Goal: Task Accomplishment & Management: Manage account settings

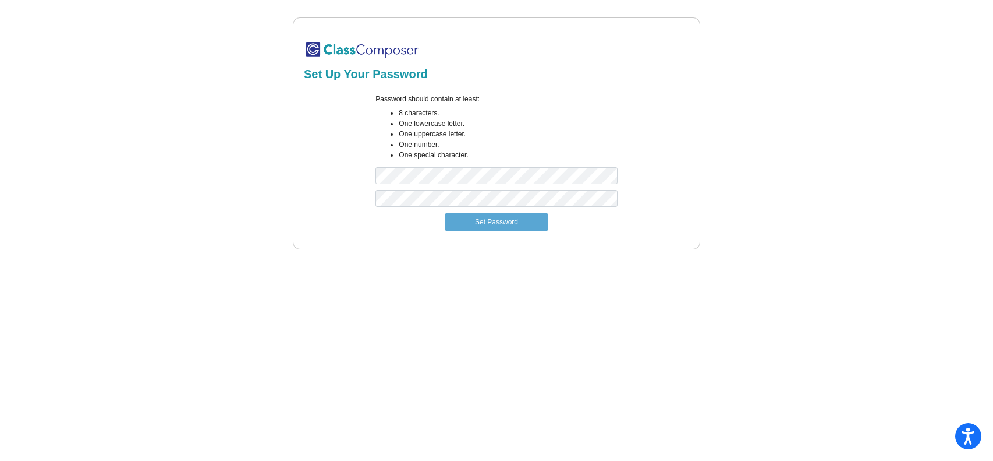
click at [388, 137] on ul "8 characters. One lowercase letter. One uppercase letter. One number. One speci…" at bounding box center [497, 134] width 242 height 52
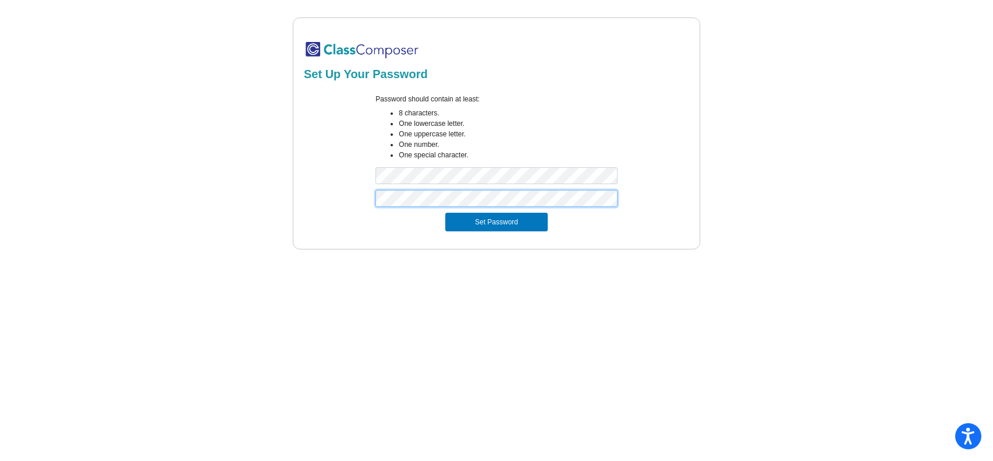
click at [445, 213] on button "Set Password" at bounding box center [496, 222] width 102 height 19
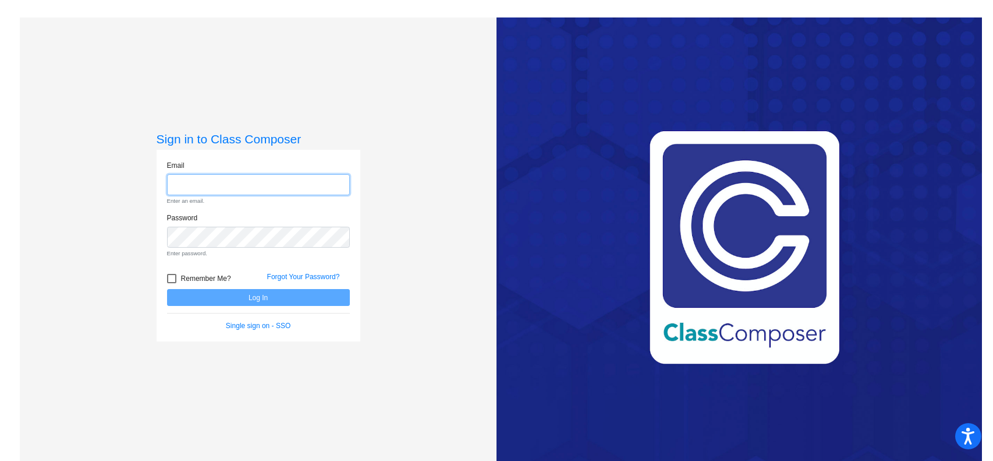
type input "[EMAIL_ADDRESS][DOMAIN_NAME]"
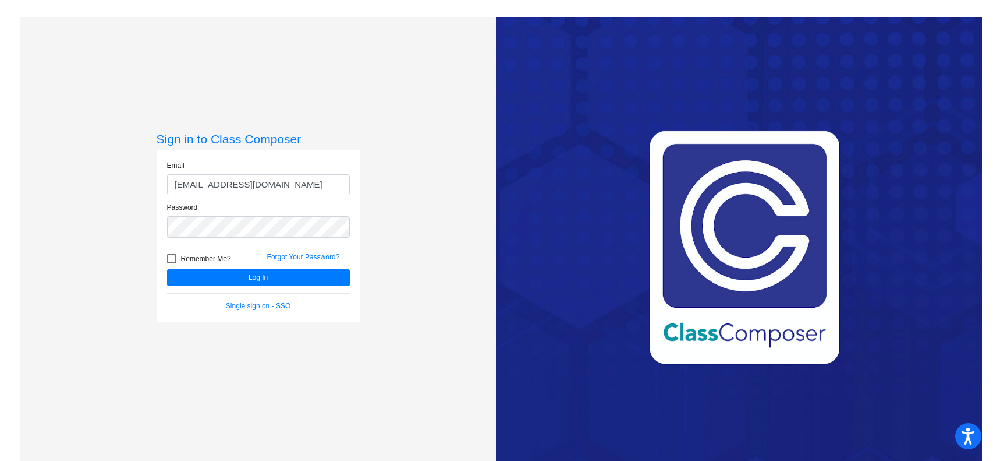
click at [170, 259] on div at bounding box center [171, 258] width 9 height 9
click at [171, 263] on input "Remember Me?" at bounding box center [171, 263] width 1 height 1
checkbox input "true"
click at [234, 276] on button "Log In" at bounding box center [258, 277] width 183 height 17
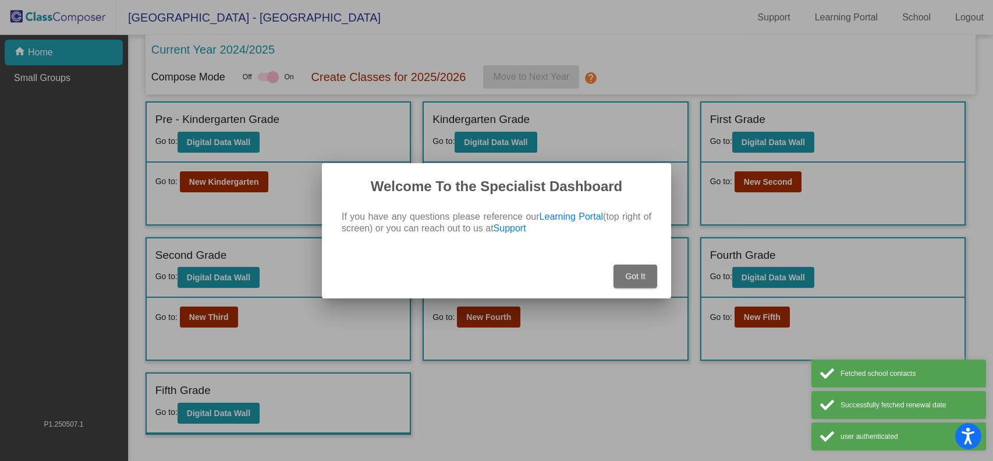
click at [646, 280] on button "Got It" at bounding box center [636, 275] width 44 height 23
